Goal: Task Accomplishment & Management: Use online tool/utility

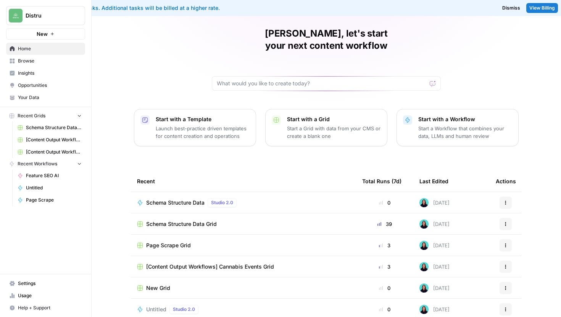
scroll to position [50, 0]
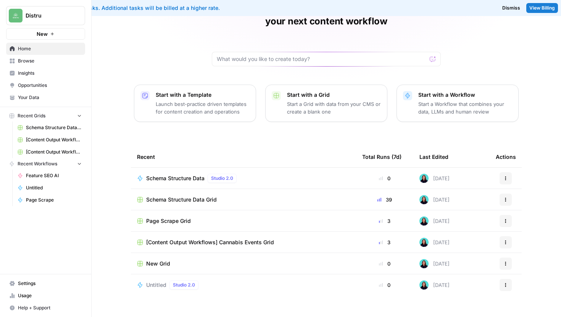
click at [179, 217] on span "Page Scrape Grid" at bounding box center [168, 221] width 45 height 8
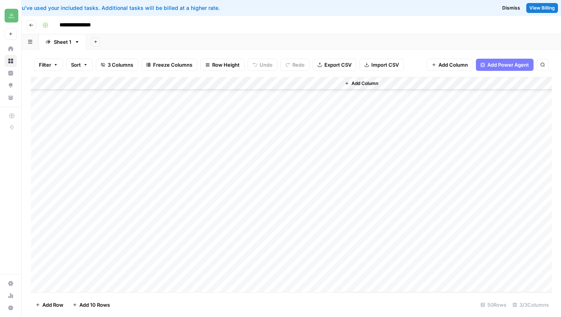
scroll to position [458, 0]
click at [115, 283] on div "Add Column" at bounding box center [291, 185] width 521 height 216
click at [143, 278] on textarea at bounding box center [130, 274] width 146 height 11
type textarea "**********"
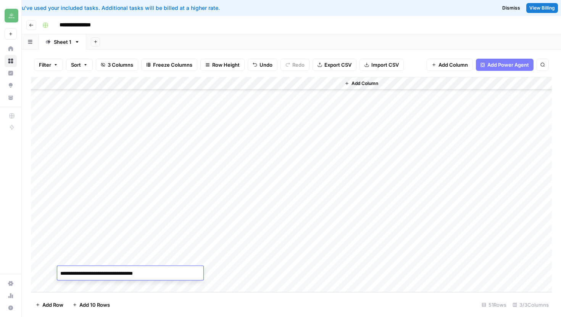
click at [228, 272] on div "Add Column" at bounding box center [291, 185] width 521 height 216
click at [323, 273] on div "Add Column" at bounding box center [291, 185] width 521 height 216
click at [324, 273] on div "Add Column" at bounding box center [291, 185] width 521 height 216
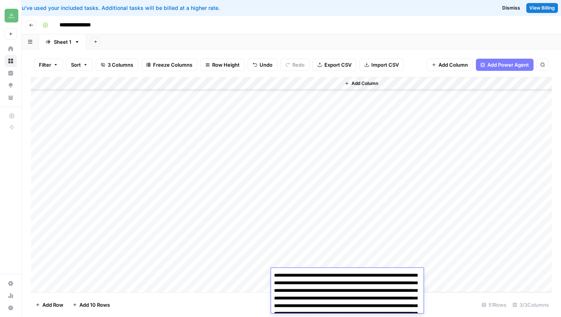
scroll to position [470, 0]
